Goal: Information Seeking & Learning: Find specific fact

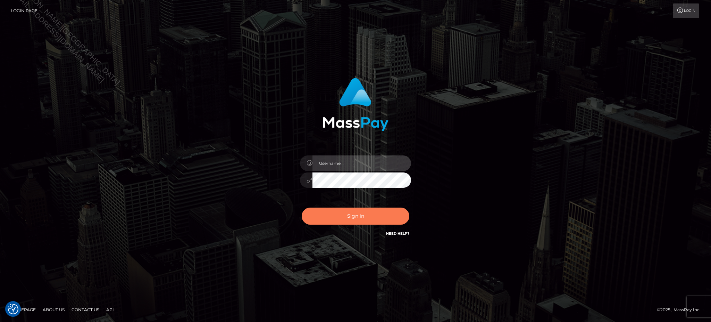
type input "Jiecel"
click at [367, 214] on button "Sign in" at bounding box center [356, 215] width 108 height 17
type input "Jiecel"
click at [365, 222] on button "Sign in" at bounding box center [356, 215] width 108 height 17
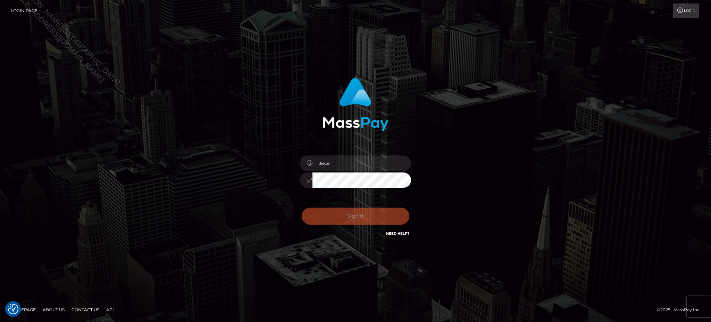
checkbox input "true"
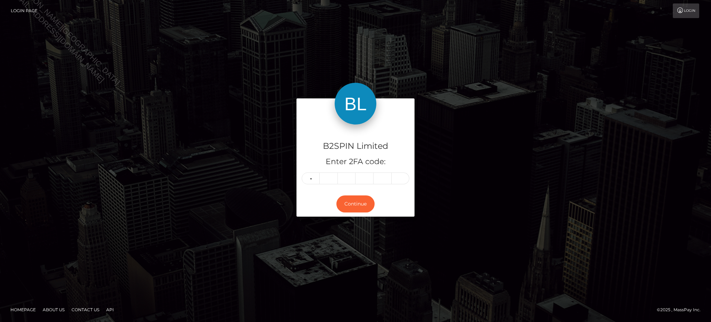
type input "1"
type input "8"
type input "0"
type input "6"
type input "4"
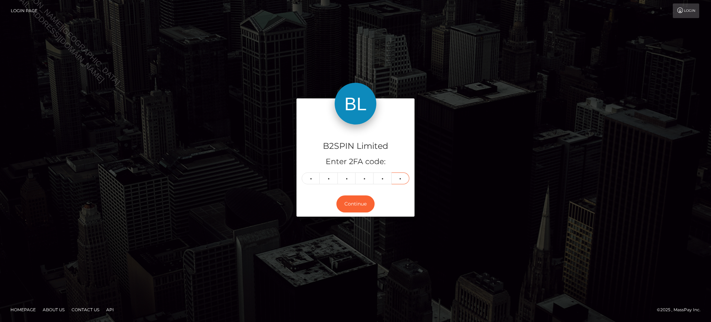
type input "7"
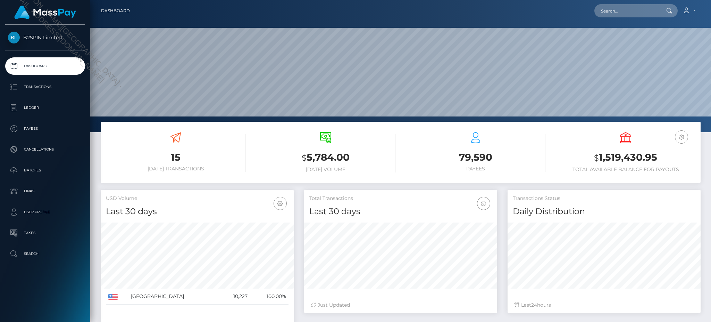
scroll to position [123, 193]
click at [653, 13] on input "text" at bounding box center [627, 10] width 65 height 13
click at [652, 13] on input "text" at bounding box center [627, 10] width 65 height 13
paste input "42366313-0db4-4b4b-a7d7-269ecc141894"
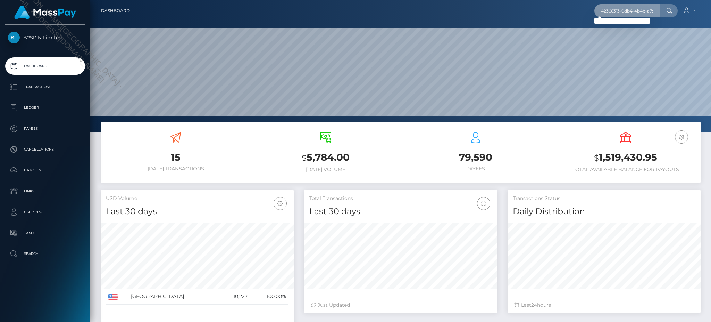
click at [645, 10] on input "42366313-0db4-4b4b-a7d7-269ecc141894" at bounding box center [627, 10] width 65 height 13
paste input "9dfae2ff-728b-4894-8b12-857407caf1bb"
click at [622, 11] on input "9dfae2ff-728b-4894-8b12-857407caf1bb" at bounding box center [627, 10] width 65 height 13
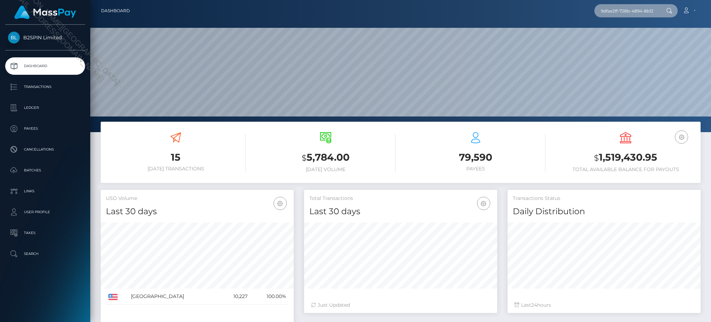
click at [622, 11] on input "9dfae2ff-728b-4894-8b12-857407caf1bb" at bounding box center [627, 10] width 65 height 13
paste input "c60ff45a-8c52-4844-9df2-26e41a0b98b4"
click at [612, 13] on input "c60ff45a-8c52-4844-9df2-26e41a0b98b4" at bounding box center [627, 10] width 65 height 13
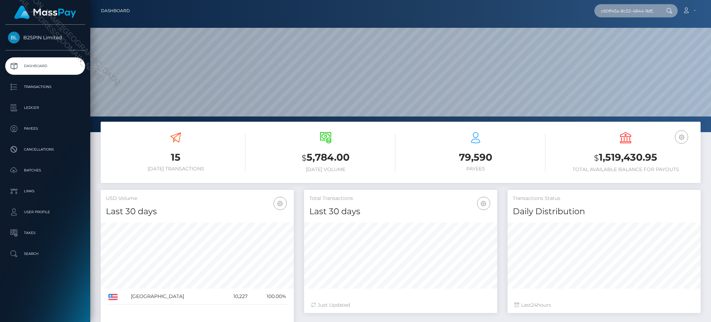
click at [612, 13] on input "c60ff45a-8c52-4844-9df2-26e41a0b98b4" at bounding box center [627, 10] width 65 height 13
paste input "3446093"
click at [637, 11] on input "3446093" at bounding box center [627, 10] width 65 height 13
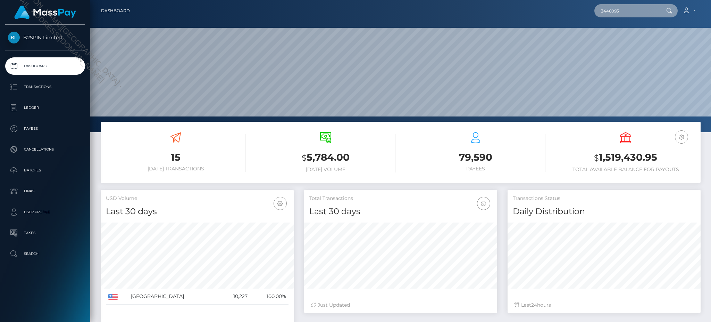
paste input "4034"
click at [634, 10] on input "3444034" at bounding box center [627, 10] width 65 height 13
paste input "3661"
drag, startPoint x: 639, startPoint y: 13, endPoint x: 594, endPoint y: 16, distance: 45.6
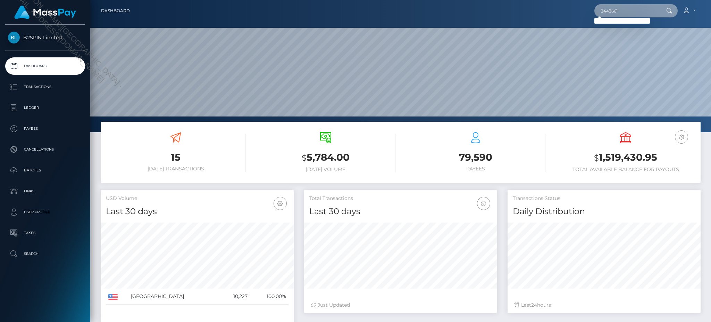
click at [594, 16] on div "3443661 Loading... Loading... Account Edit Profile Logout" at bounding box center [417, 10] width 565 height 15
paste input "1552185660"
type input "1552185660"
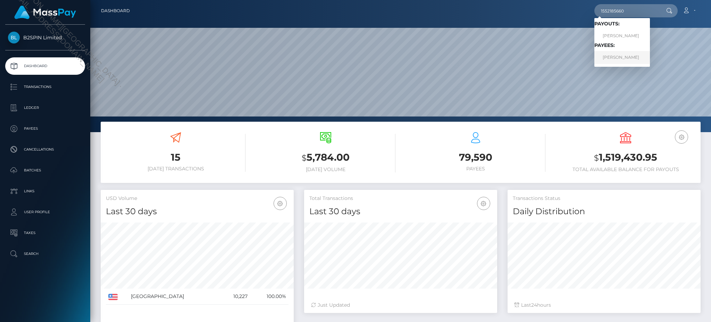
click at [622, 58] on link "RANCE E COLLINS" at bounding box center [623, 57] width 56 height 13
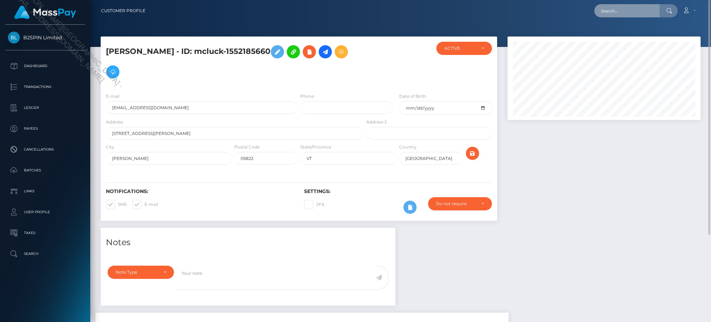
click at [642, 7] on input "text" at bounding box center [627, 10] width 65 height 13
paste input "2062395703"
drag, startPoint x: 653, startPoint y: 14, endPoint x: 588, endPoint y: 14, distance: 65.3
click at [588, 14] on div "2062395703 Loading... Loading... Account Edit Profile Logout" at bounding box center [426, 10] width 550 height 15
paste input "1930175090"
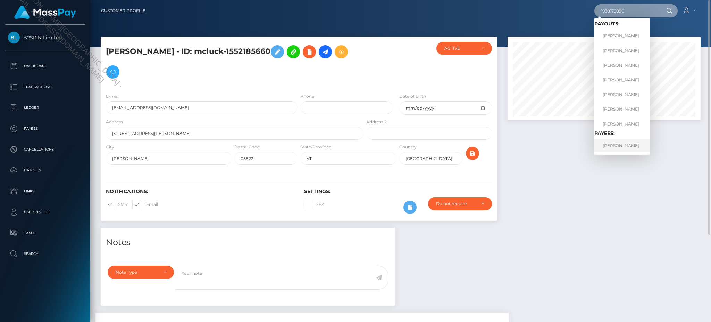
type input "1930175090"
click at [633, 144] on link "ELIZABETH SOTO" at bounding box center [623, 145] width 56 height 13
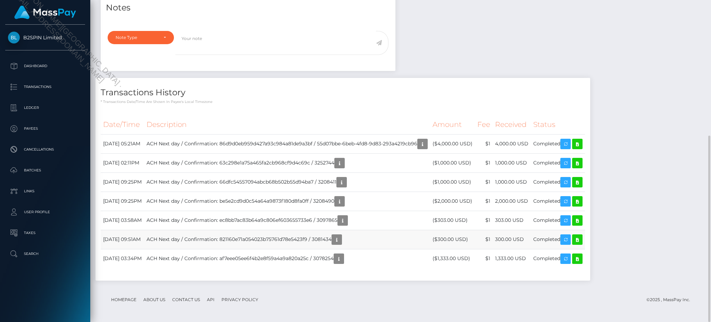
scroll to position [83, 193]
